Goal: Information Seeking & Learning: Check status

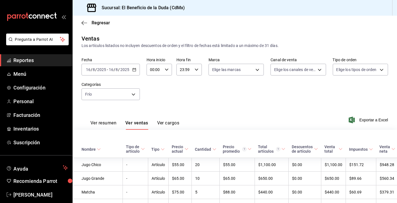
scroll to position [170, 0]
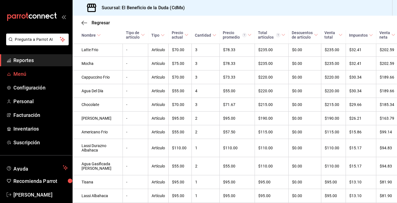
click at [39, 78] on link "Menú" at bounding box center [36, 74] width 72 height 12
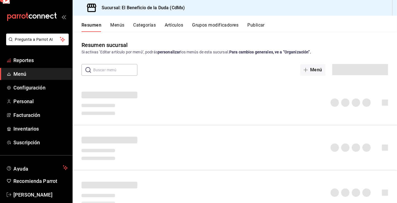
click at [36, 59] on span "Reportes" at bounding box center [40, 60] width 55 height 8
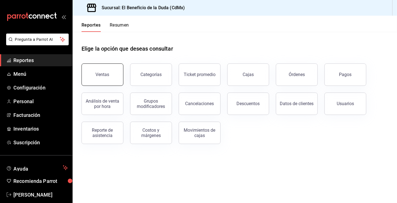
click at [108, 77] on button "Ventas" at bounding box center [103, 74] width 42 height 22
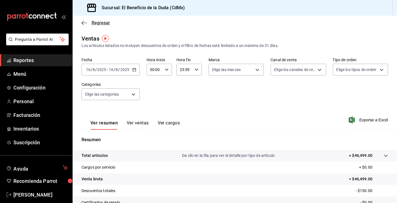
click at [92, 22] on span "Regresar" at bounding box center [101, 22] width 18 height 5
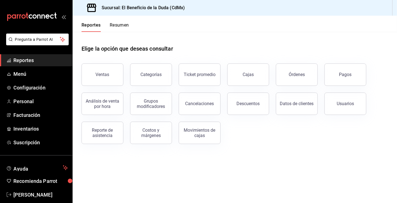
click at [115, 25] on button "Resumen" at bounding box center [119, 27] width 19 height 10
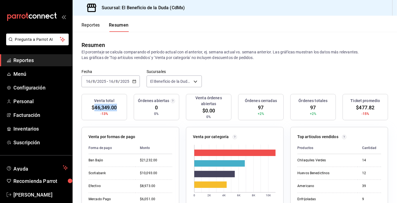
drag, startPoint x: 95, startPoint y: 108, endPoint x: 116, endPoint y: 106, distance: 21.3
click at [117, 106] on span "$46,349.00" at bounding box center [104, 108] width 25 height 8
click at [98, 26] on button "Reportes" at bounding box center [91, 27] width 18 height 10
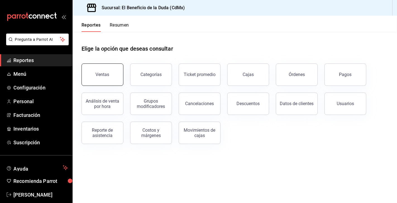
click at [109, 79] on button "Ventas" at bounding box center [103, 74] width 42 height 22
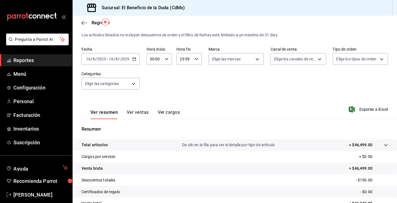
scroll to position [18, 0]
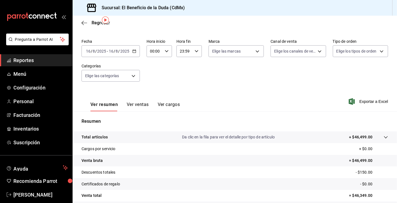
click at [144, 105] on button "Ver ventas" at bounding box center [138, 107] width 22 height 10
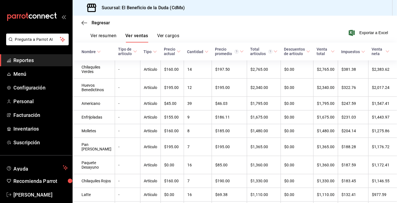
scroll to position [87, 0]
click at [116, 35] on button "Ver resumen" at bounding box center [104, 38] width 26 height 10
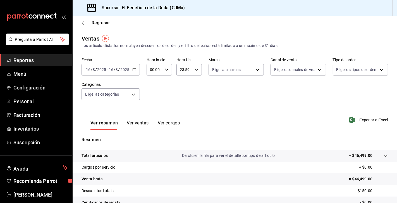
click at [133, 70] on icon "button" at bounding box center [134, 70] width 4 height 4
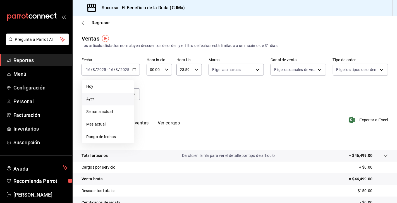
click at [92, 98] on span "Ayer" at bounding box center [107, 99] width 43 height 6
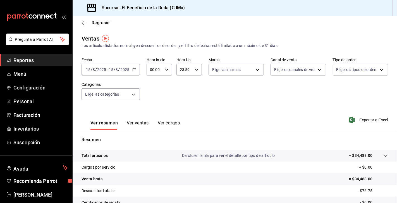
click at [142, 124] on button "Ver ventas" at bounding box center [138, 125] width 22 height 10
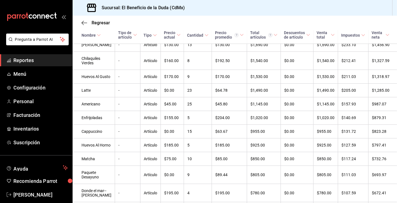
scroll to position [138, 0]
click at [29, 63] on span "Reportes" at bounding box center [40, 60] width 55 height 8
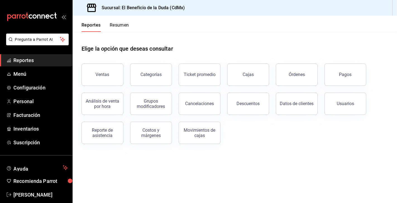
click at [256, 42] on div "Elige la opción que deseas consultar" at bounding box center [235, 44] width 307 height 25
click at [234, 167] on main "Elige la opción que deseas consultar Ventas Categorías Ticket promedio Cajas Ór…" at bounding box center [235, 117] width 325 height 171
click at [25, 60] on span "Reportes" at bounding box center [40, 60] width 55 height 8
